Goal: Transaction & Acquisition: Purchase product/service

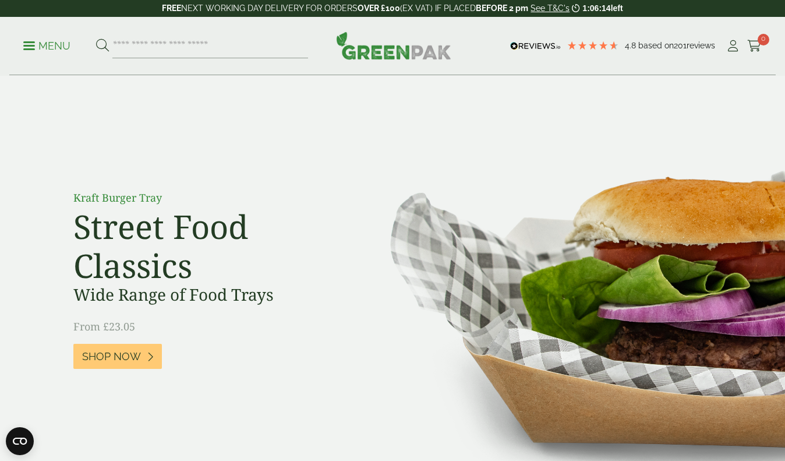
click at [50, 43] on p "Menu" at bounding box center [46, 46] width 47 height 14
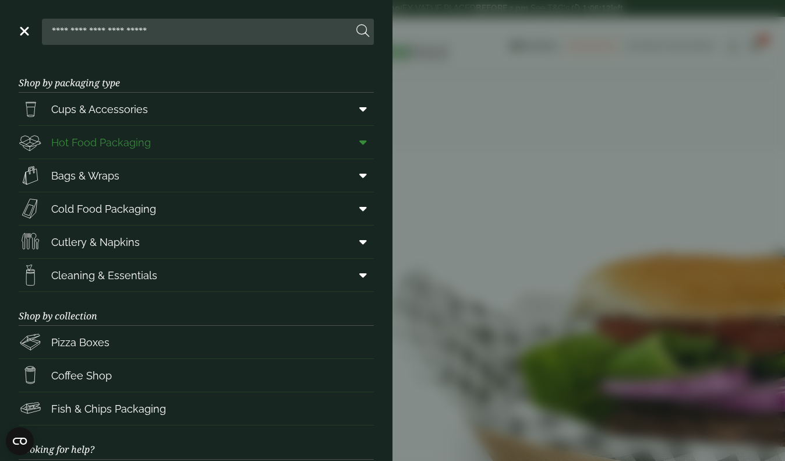
click at [104, 139] on span "Hot Food Packaging" at bounding box center [101, 143] width 100 height 16
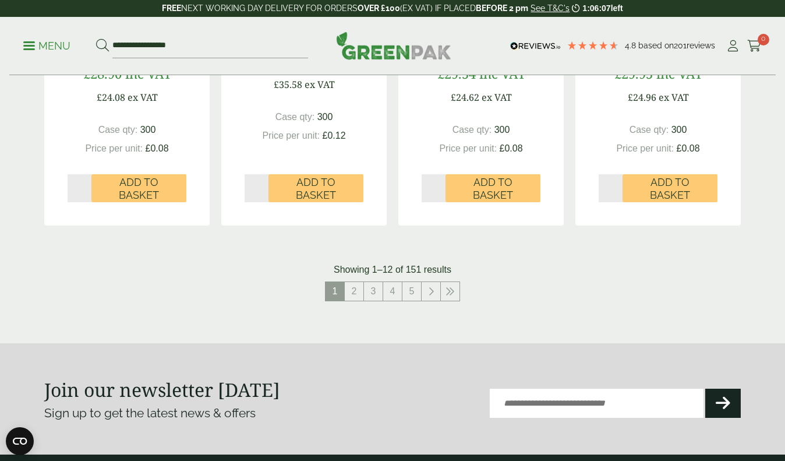
scroll to position [1294, 0]
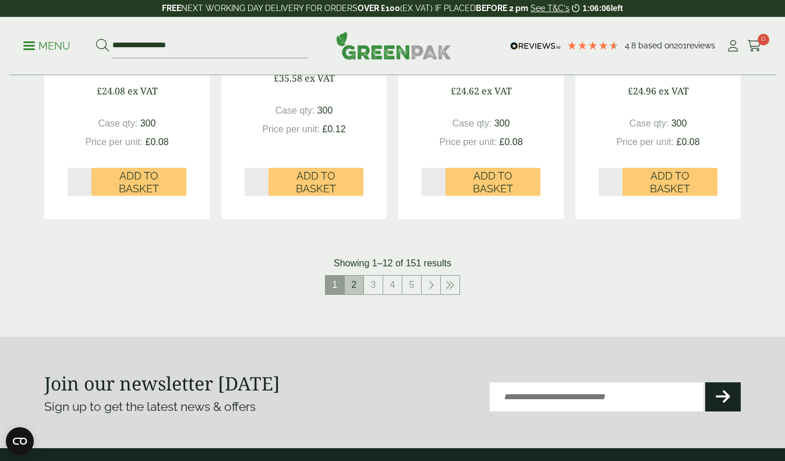
click at [356, 280] on link "2" at bounding box center [354, 285] width 19 height 19
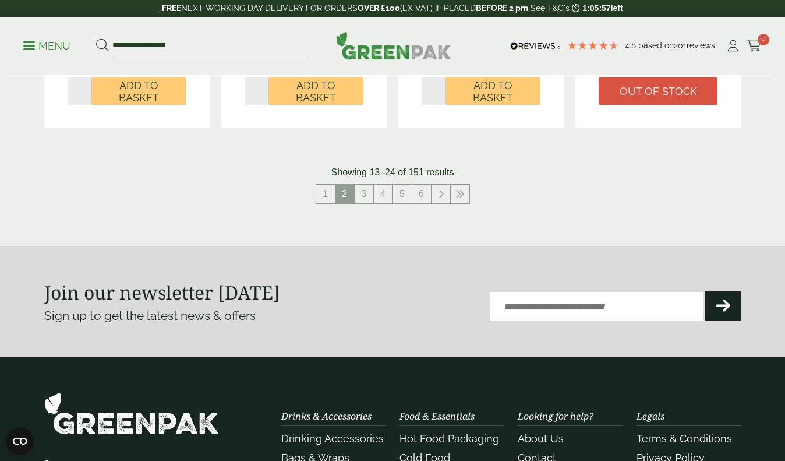
scroll to position [1410, 0]
click at [363, 188] on link "3" at bounding box center [364, 194] width 19 height 19
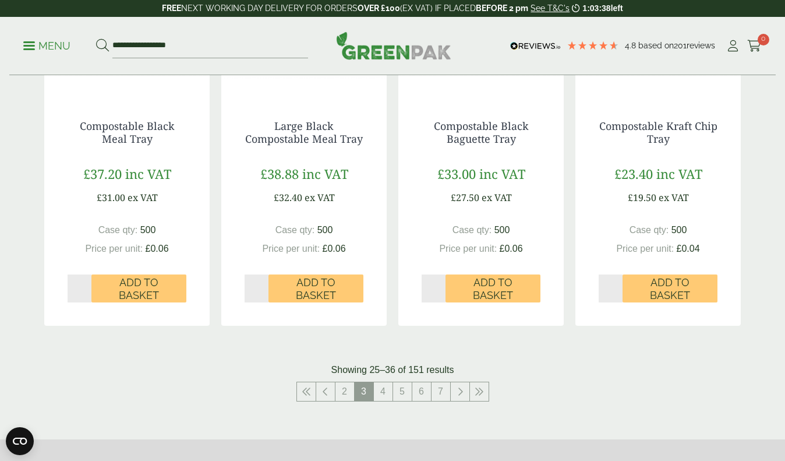
scroll to position [1205, 0]
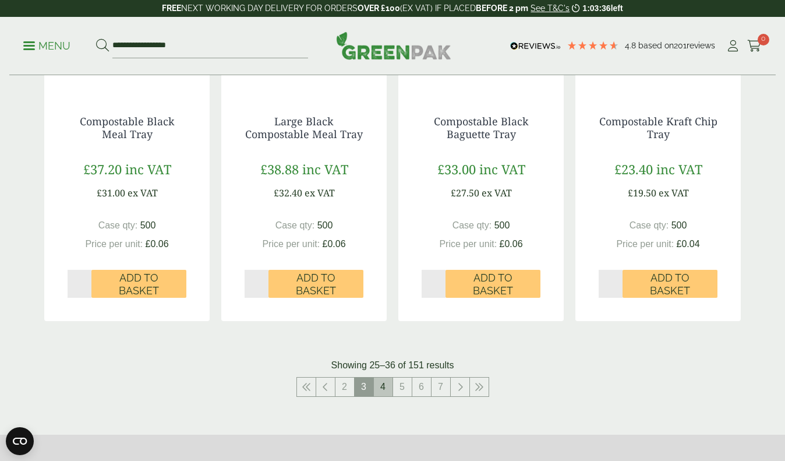
click at [385, 380] on link "4" at bounding box center [383, 387] width 19 height 19
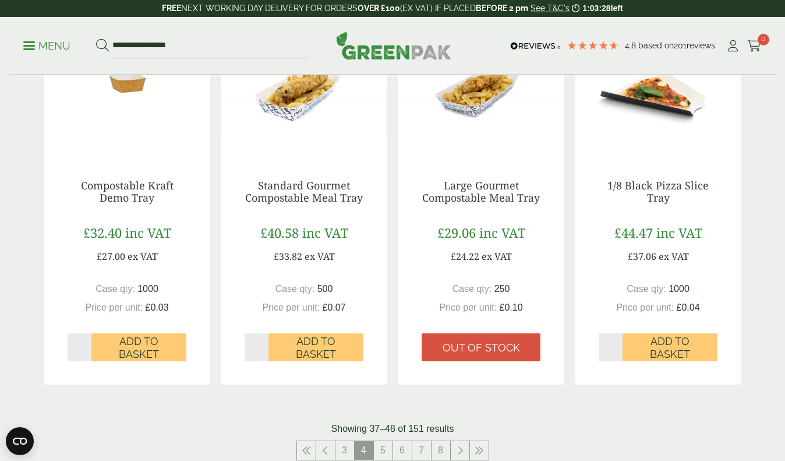
scroll to position [1129, 0]
click at [384, 442] on link "5" at bounding box center [383, 450] width 19 height 19
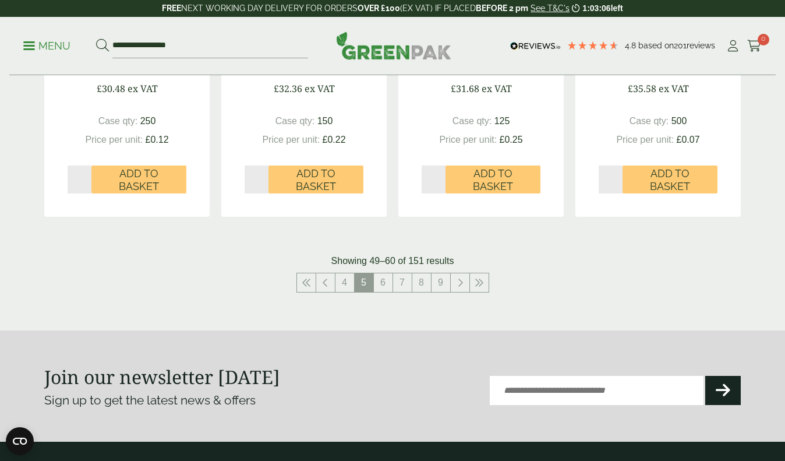
scroll to position [1396, 0]
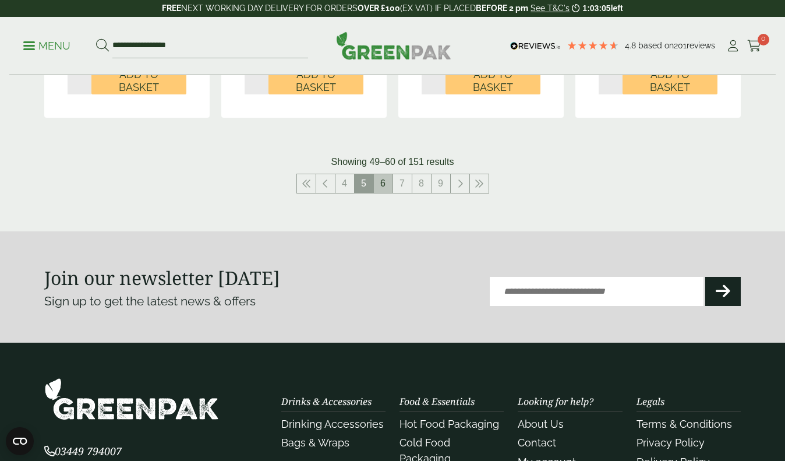
click at [390, 177] on link "6" at bounding box center [383, 183] width 19 height 19
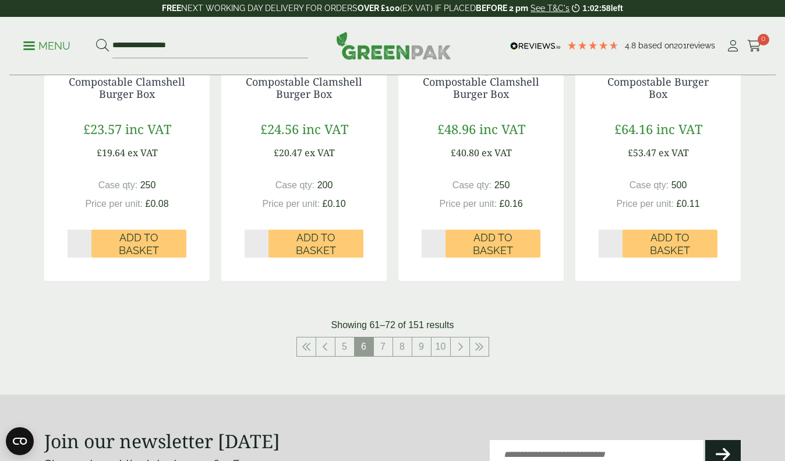
scroll to position [1241, 0]
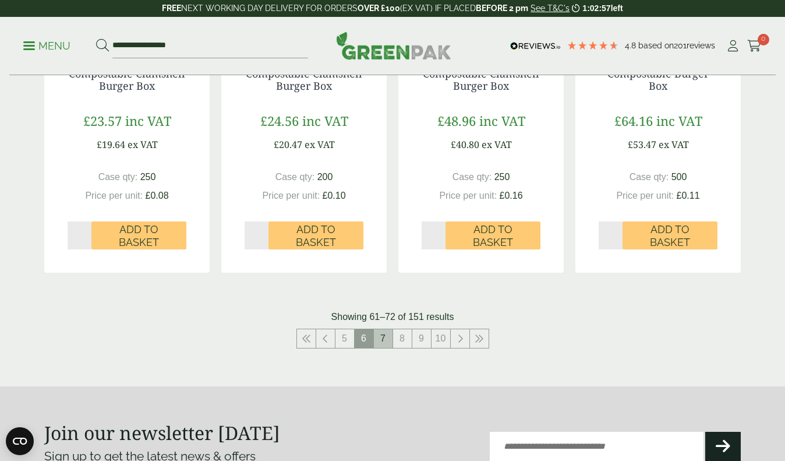
click at [383, 329] on link "7" at bounding box center [383, 338] width 19 height 19
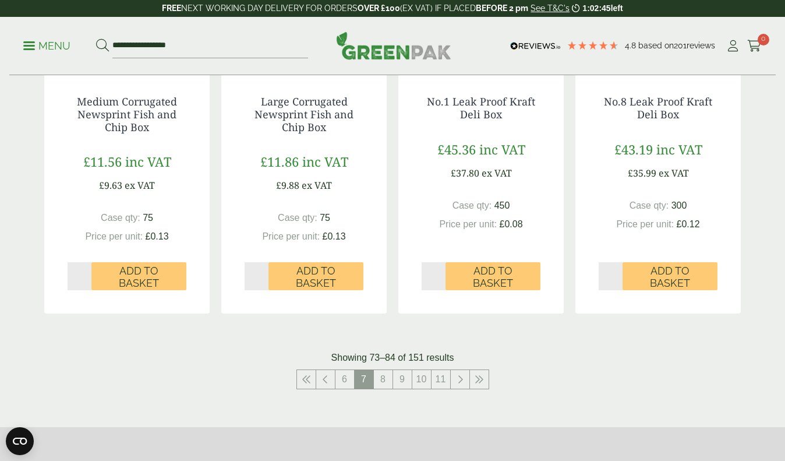
scroll to position [1226, 0]
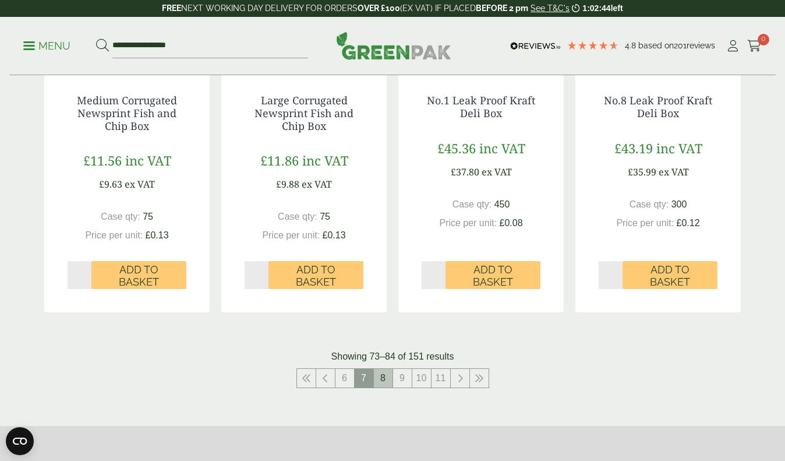
click at [380, 376] on link "8" at bounding box center [383, 378] width 19 height 19
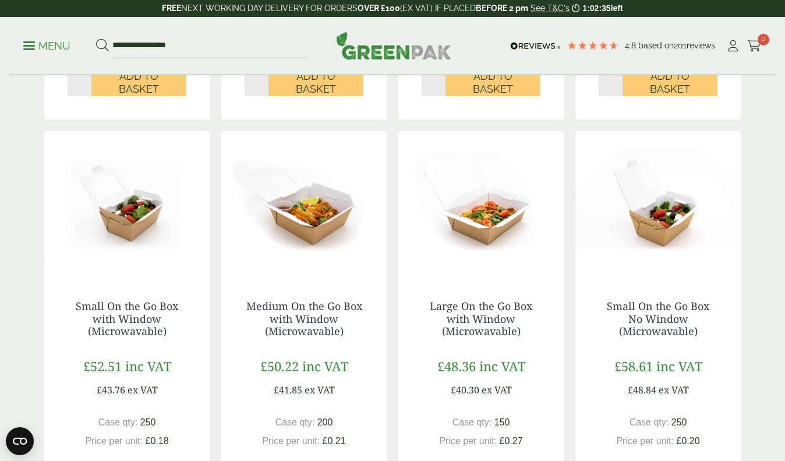
scroll to position [609, 0]
click at [136, 319] on link "Small On the Go Box with Window (Microwavable)" at bounding box center [127, 318] width 103 height 39
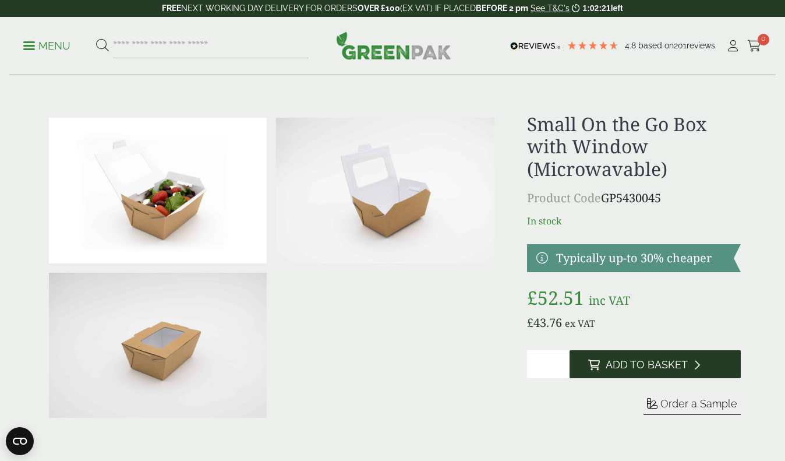
click at [635, 360] on span "Add to Basket" at bounding box center [647, 364] width 82 height 13
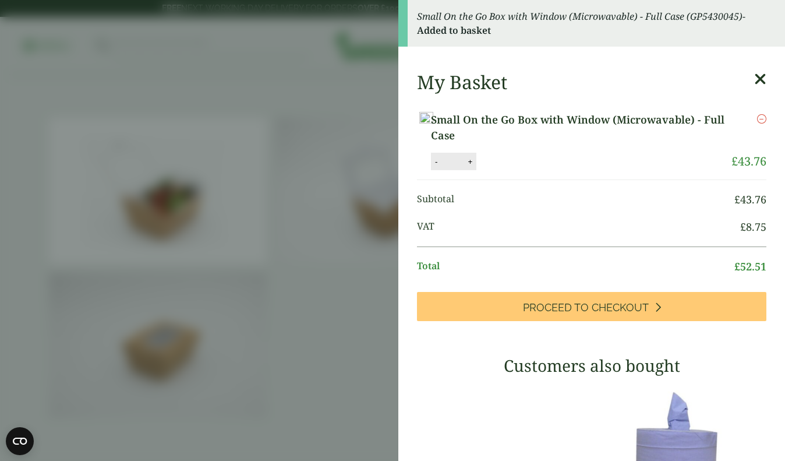
click at [347, 261] on aside "Small On the Go Box with Window (Microwavable) - Full Case (GP5430045) - Added …" at bounding box center [392, 230] width 785 height 461
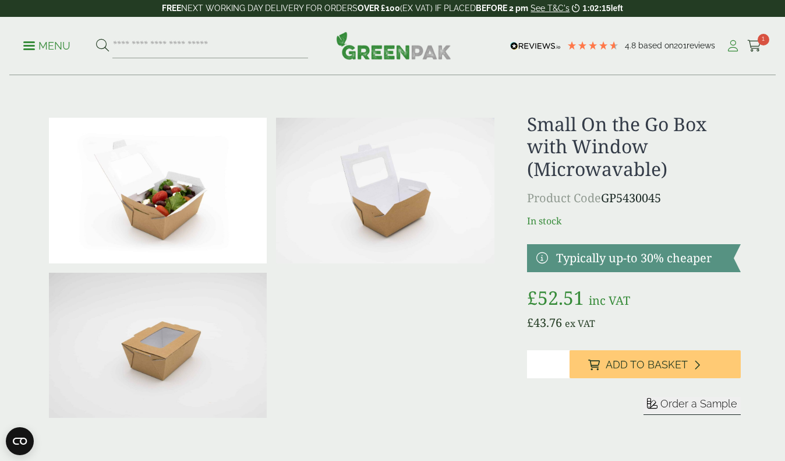
click at [732, 44] on icon at bounding box center [733, 46] width 15 height 12
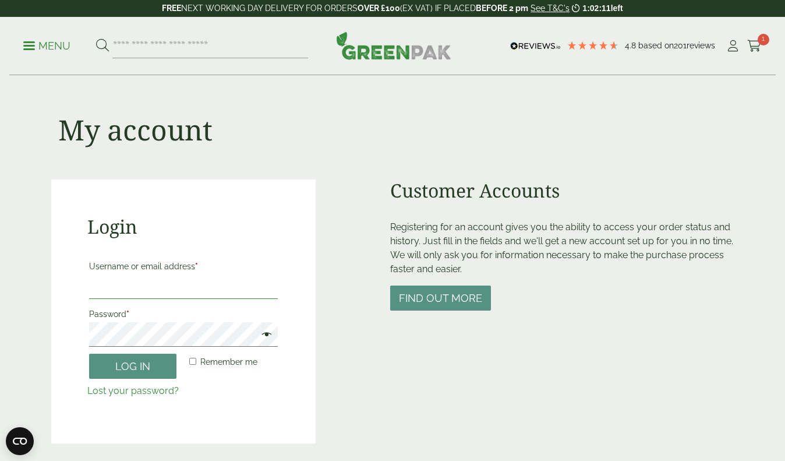
type input "**********"
click at [133, 365] on button "Log in" at bounding box center [132, 366] width 87 height 25
click at [134, 364] on button "Log in" at bounding box center [132, 366] width 87 height 25
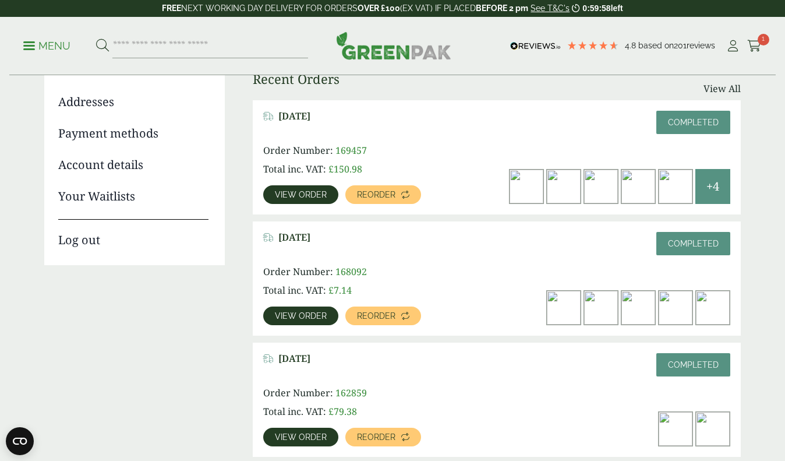
scroll to position [155, 0]
click at [314, 203] on link "View order" at bounding box center [300, 194] width 75 height 19
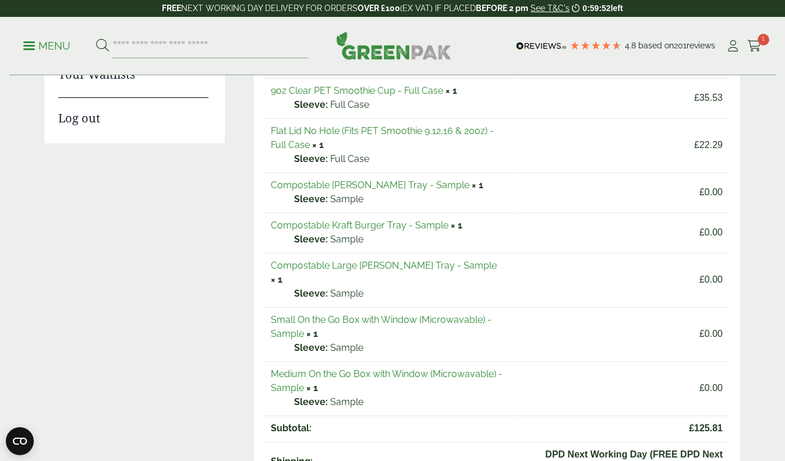
scroll to position [278, 0]
click at [317, 313] on link "Small On the Go Box with Window (Microwavable) - Sample" at bounding box center [381, 325] width 221 height 25
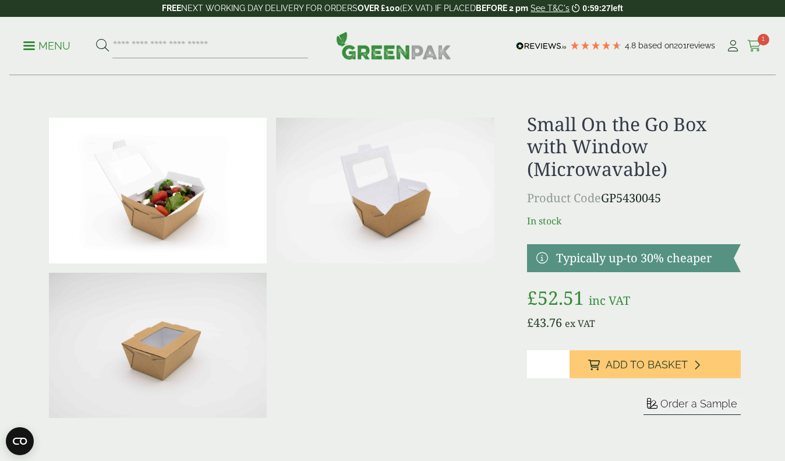
click at [753, 48] on icon at bounding box center [755, 46] width 15 height 12
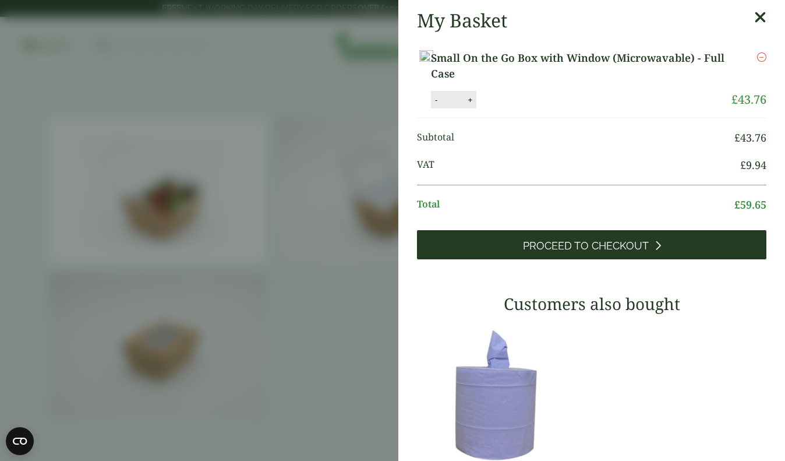
click at [616, 252] on span "Proceed to Checkout" at bounding box center [586, 245] width 126 height 13
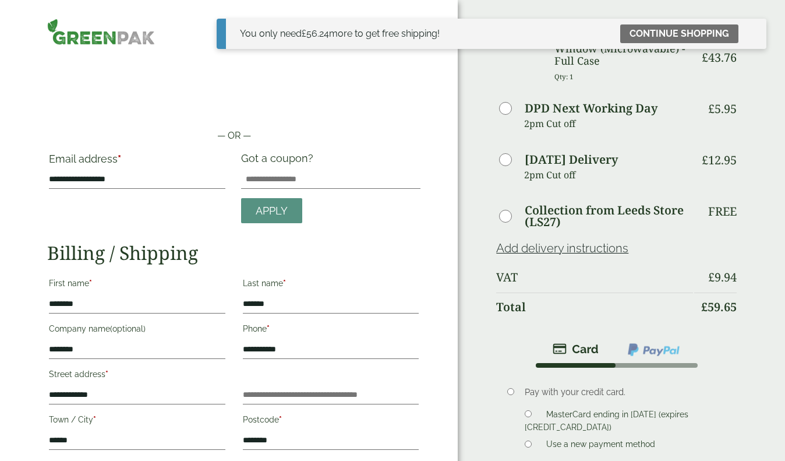
click at [675, 84] on p "Qty: 1" at bounding box center [624, 77] width 139 height 18
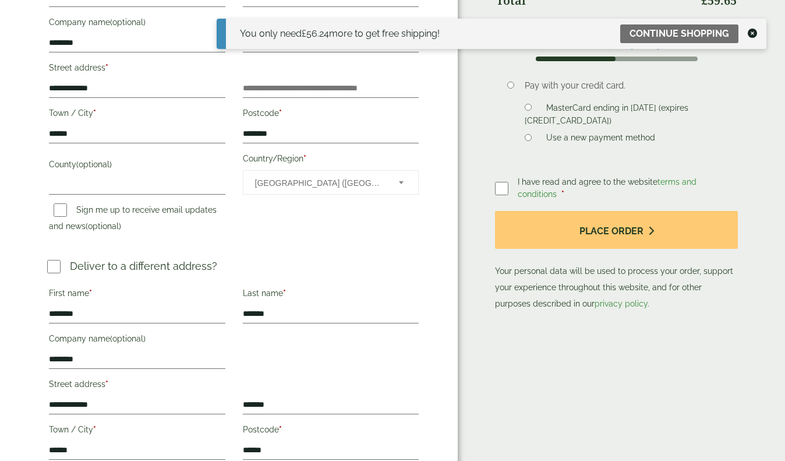
scroll to position [296, 0]
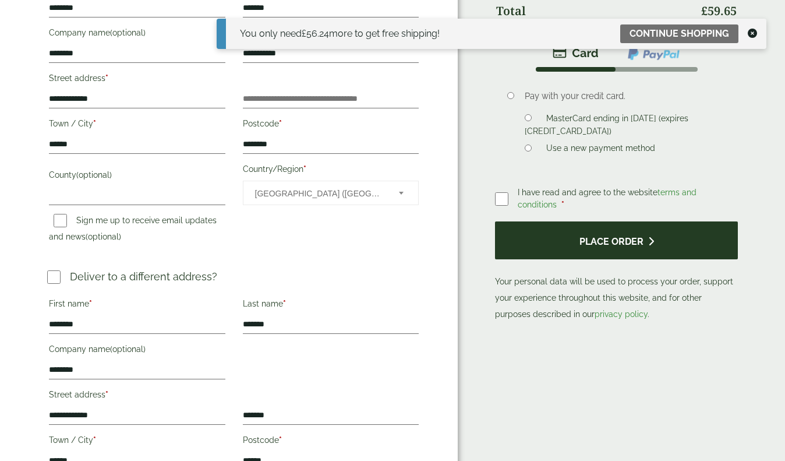
click at [609, 249] on button "Place order" at bounding box center [616, 240] width 243 height 38
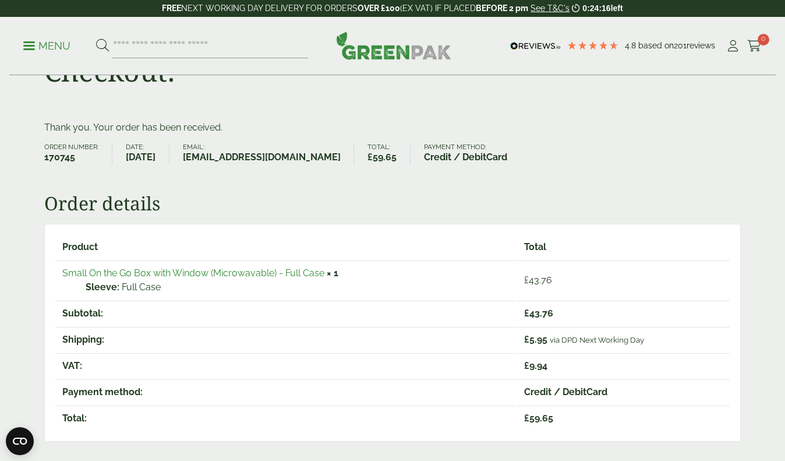
scroll to position [69, 0]
